Goal: Entertainment & Leisure: Consume media (video, audio)

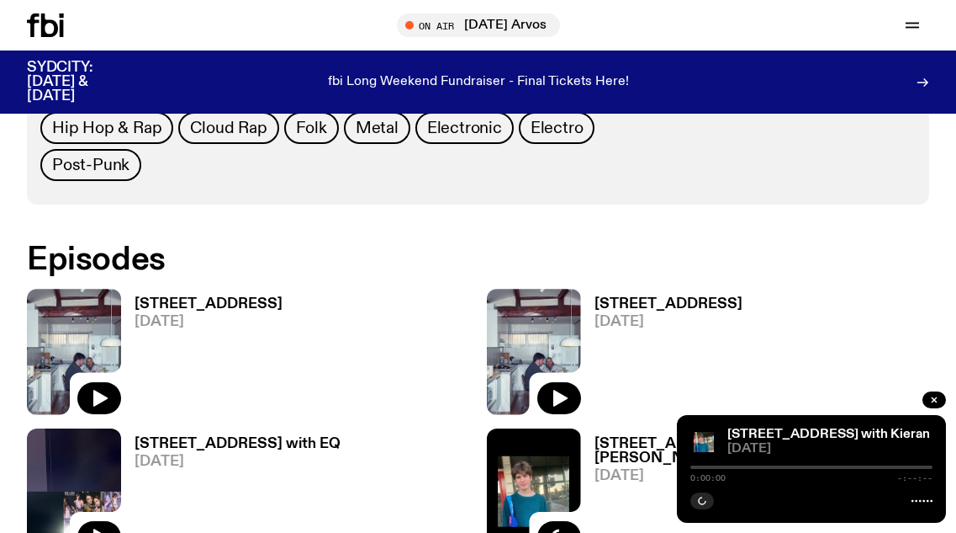
scroll to position [913, 0]
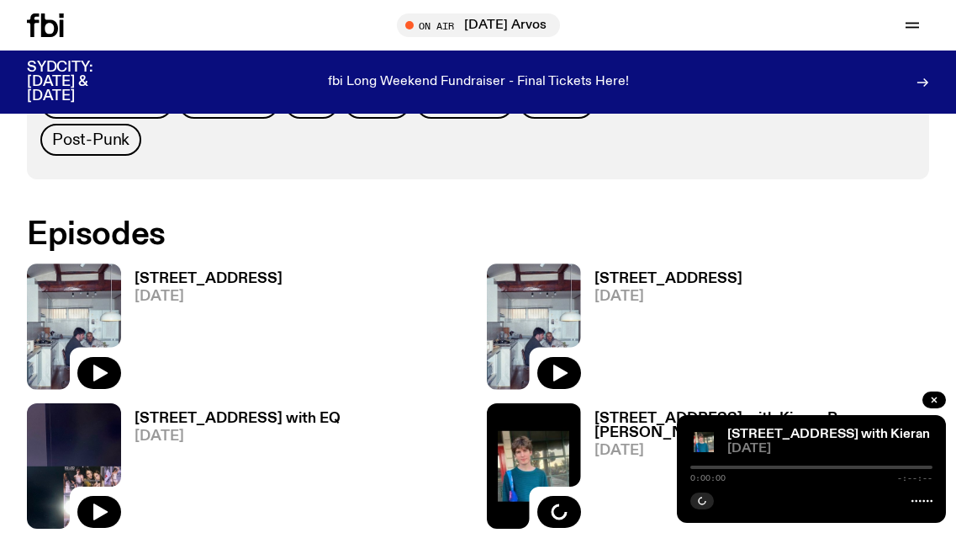
click at [167, 281] on h3 "[STREET_ADDRESS]" at bounding box center [209, 279] width 148 height 14
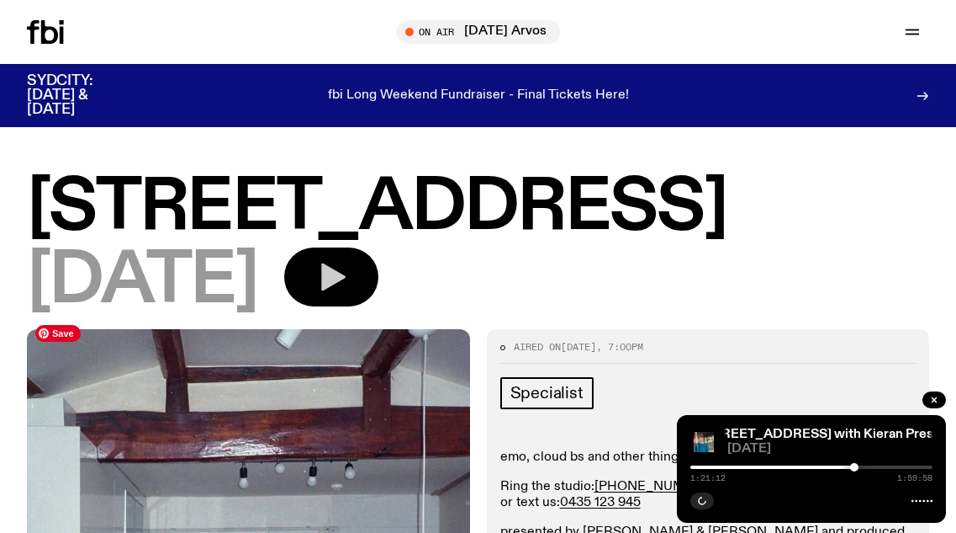
click at [379, 294] on button "button" at bounding box center [331, 276] width 94 height 59
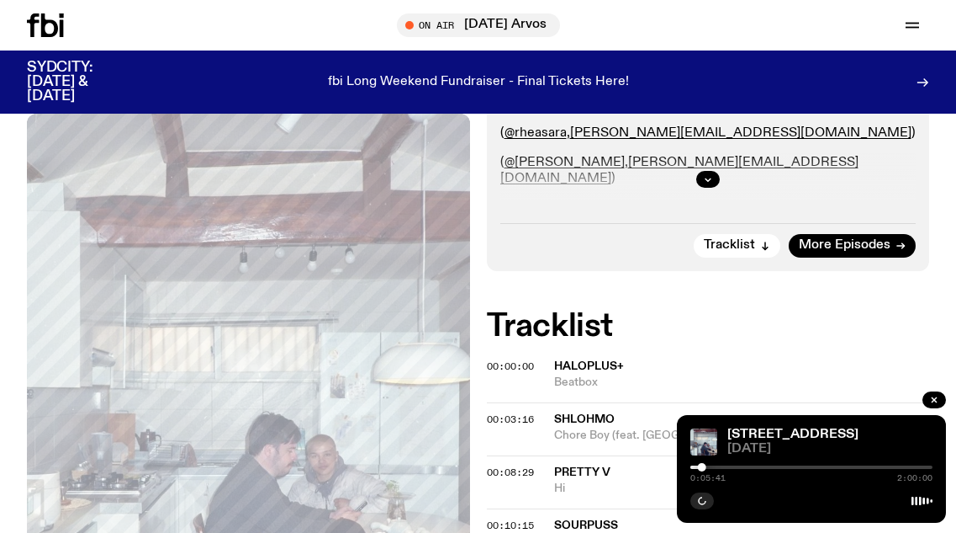
scroll to position [36, 0]
